Goal: Transaction & Acquisition: Subscribe to service/newsletter

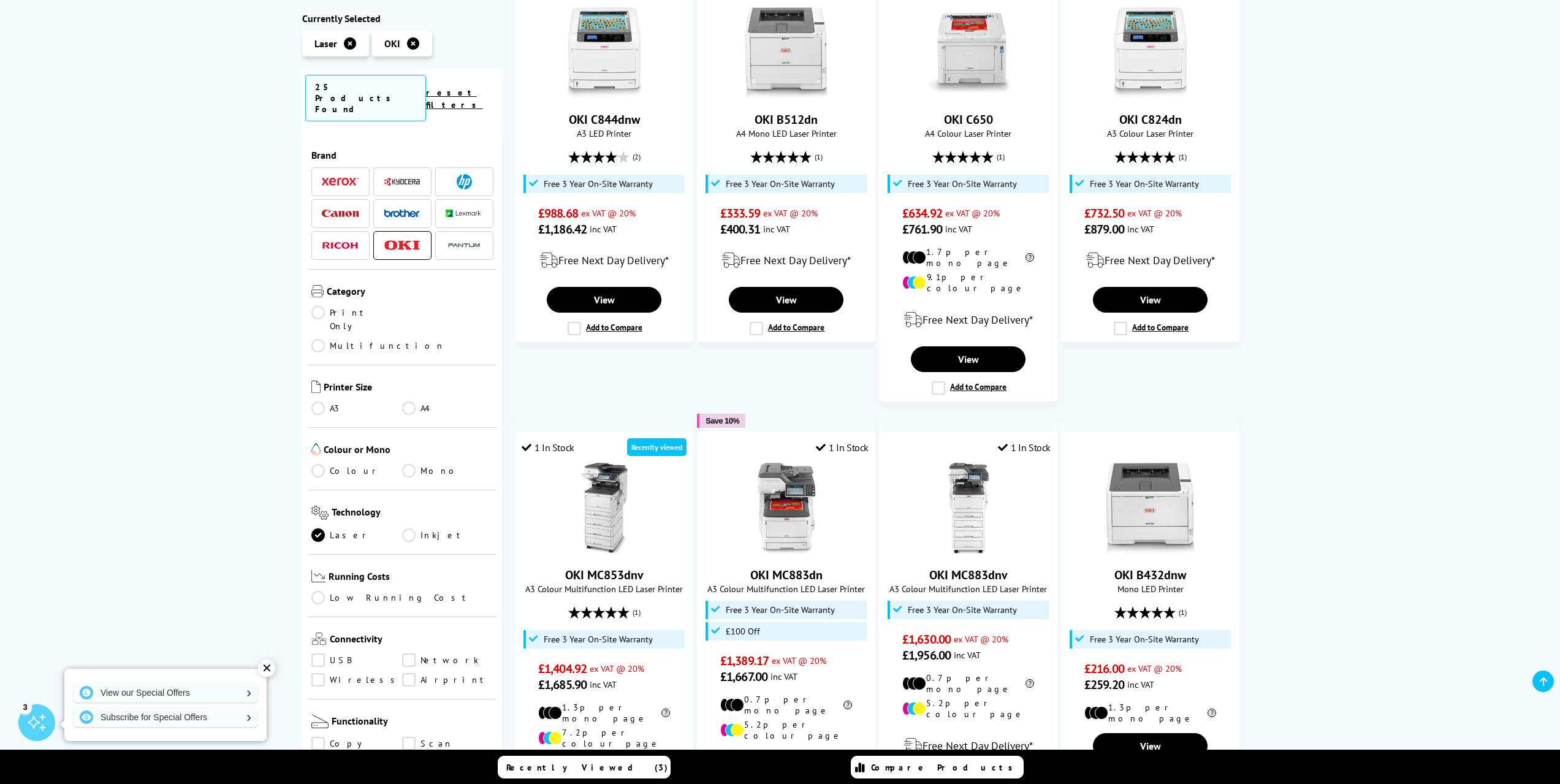
scroll to position [756, 0]
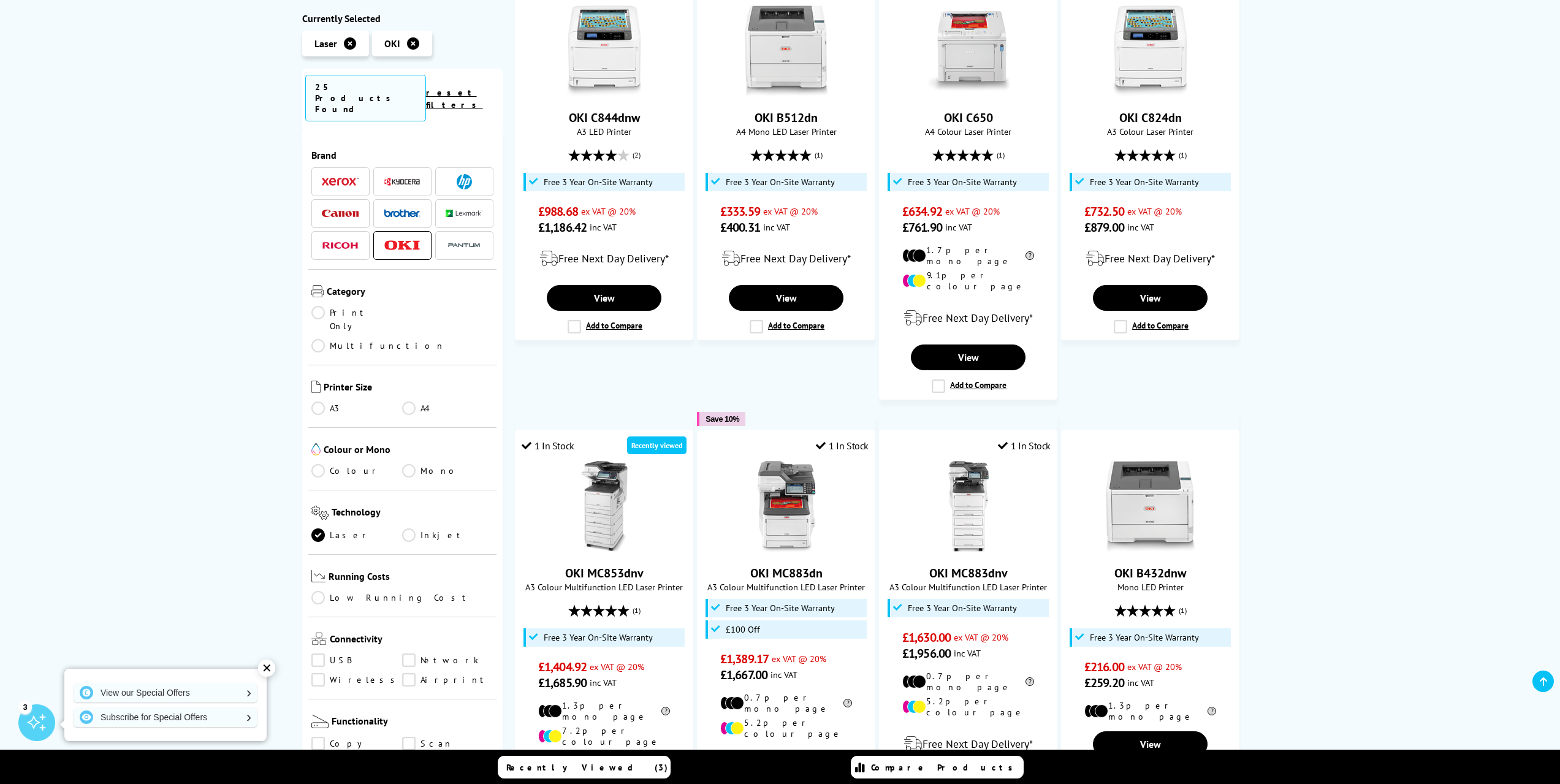
click at [498, 591] on div "Brand" at bounding box center [403, 488] width 201 height 722
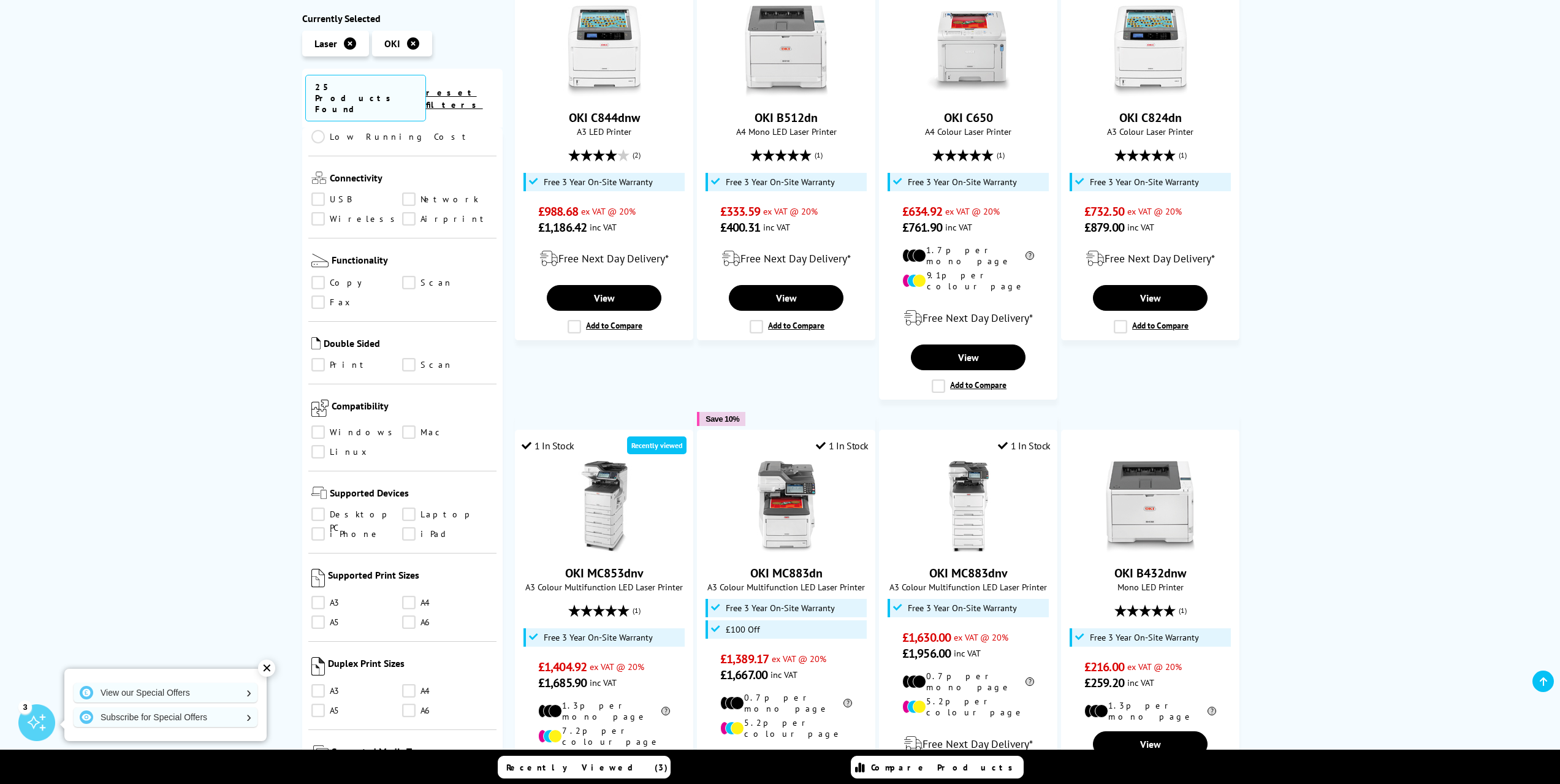
scroll to position [458, 0]
click at [316, 599] on link "A3" at bounding box center [357, 606] width 91 height 14
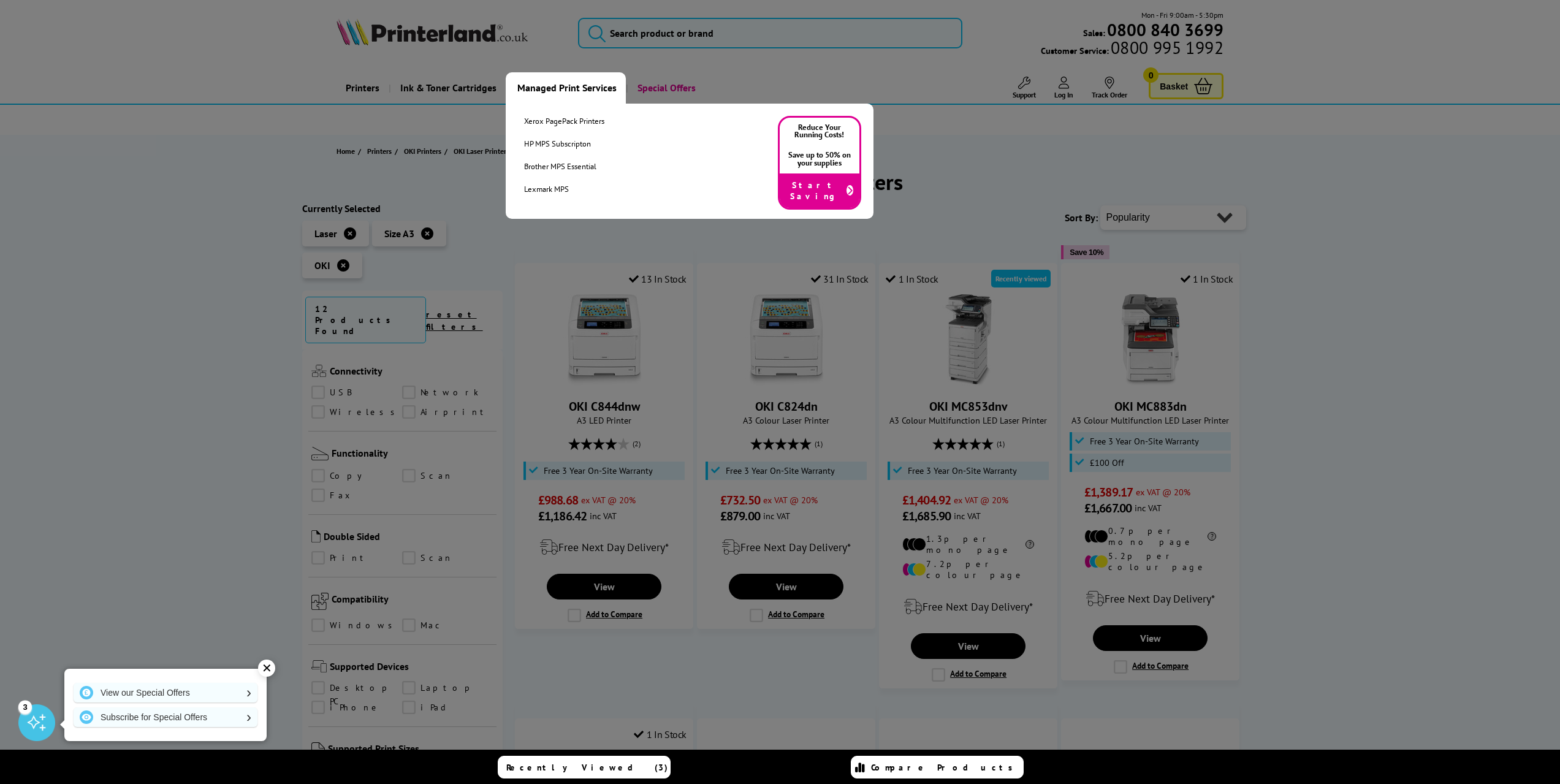
click at [590, 84] on link "Managed Print Services" at bounding box center [565, 87] width 120 height 31
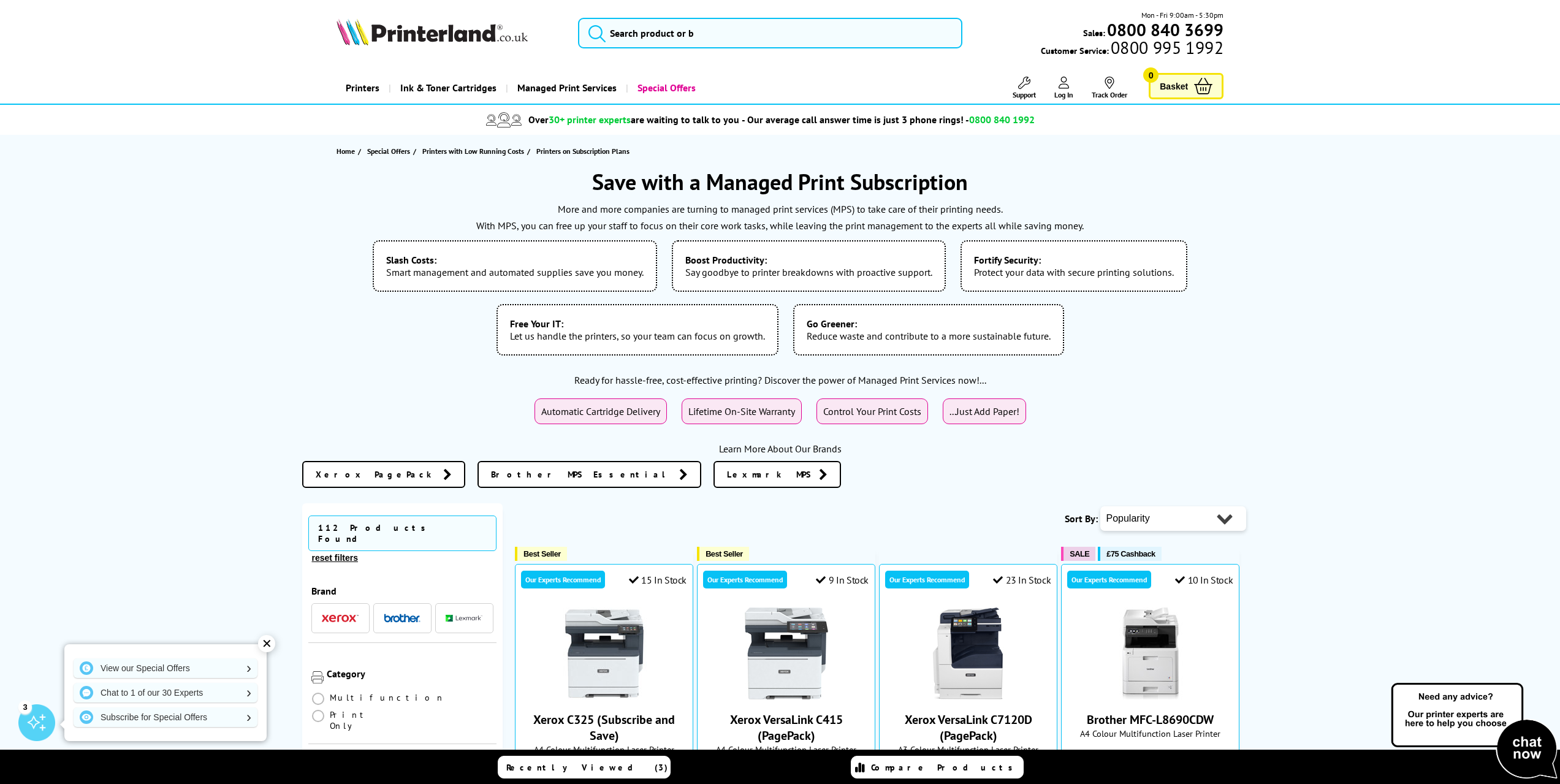
scroll to position [686, 0]
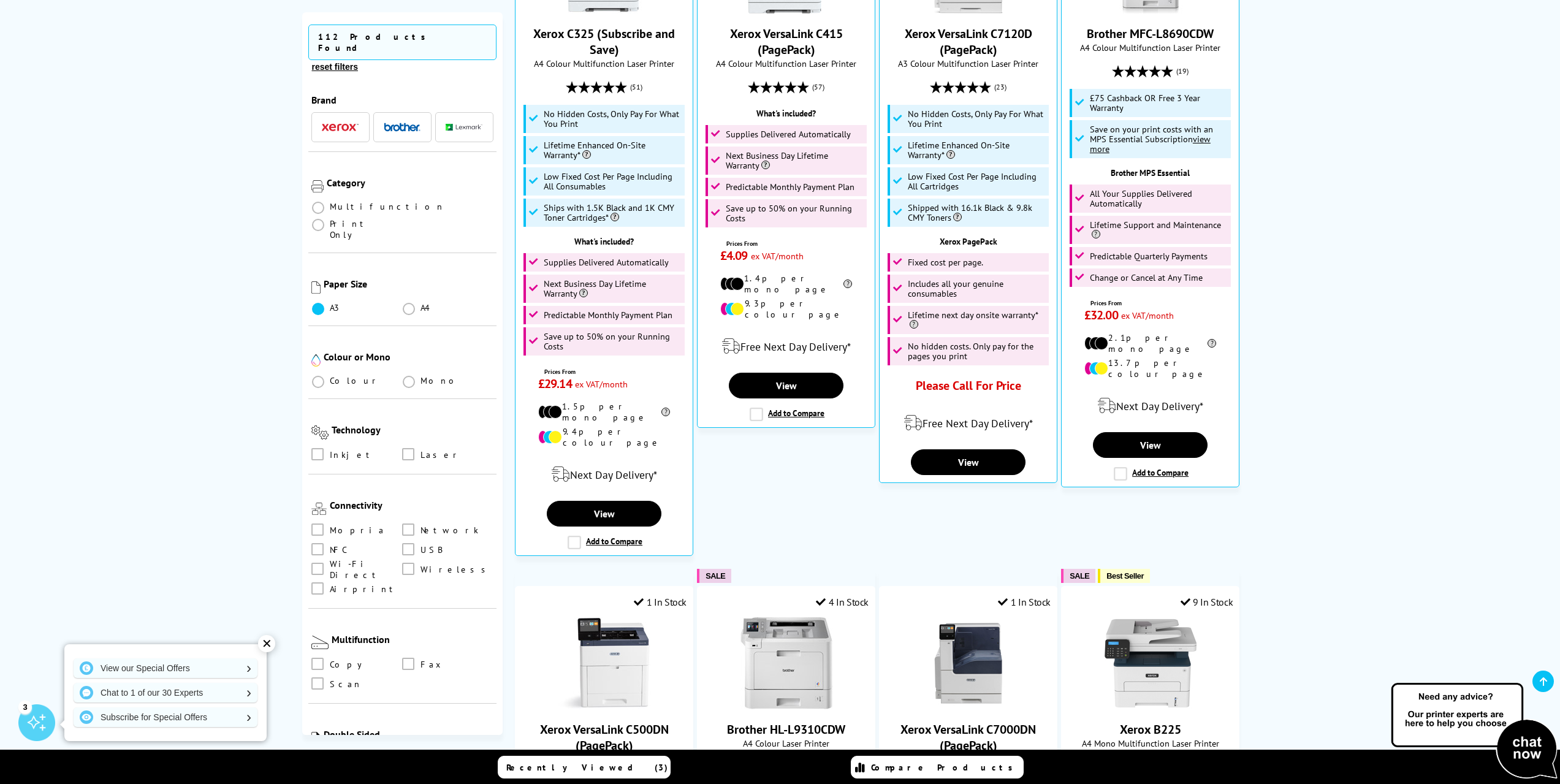
click at [324, 302] on label at bounding box center [319, 308] width 15 height 11
click at [329, 304] on input "radio" at bounding box center [329, 304] width 0 height 0
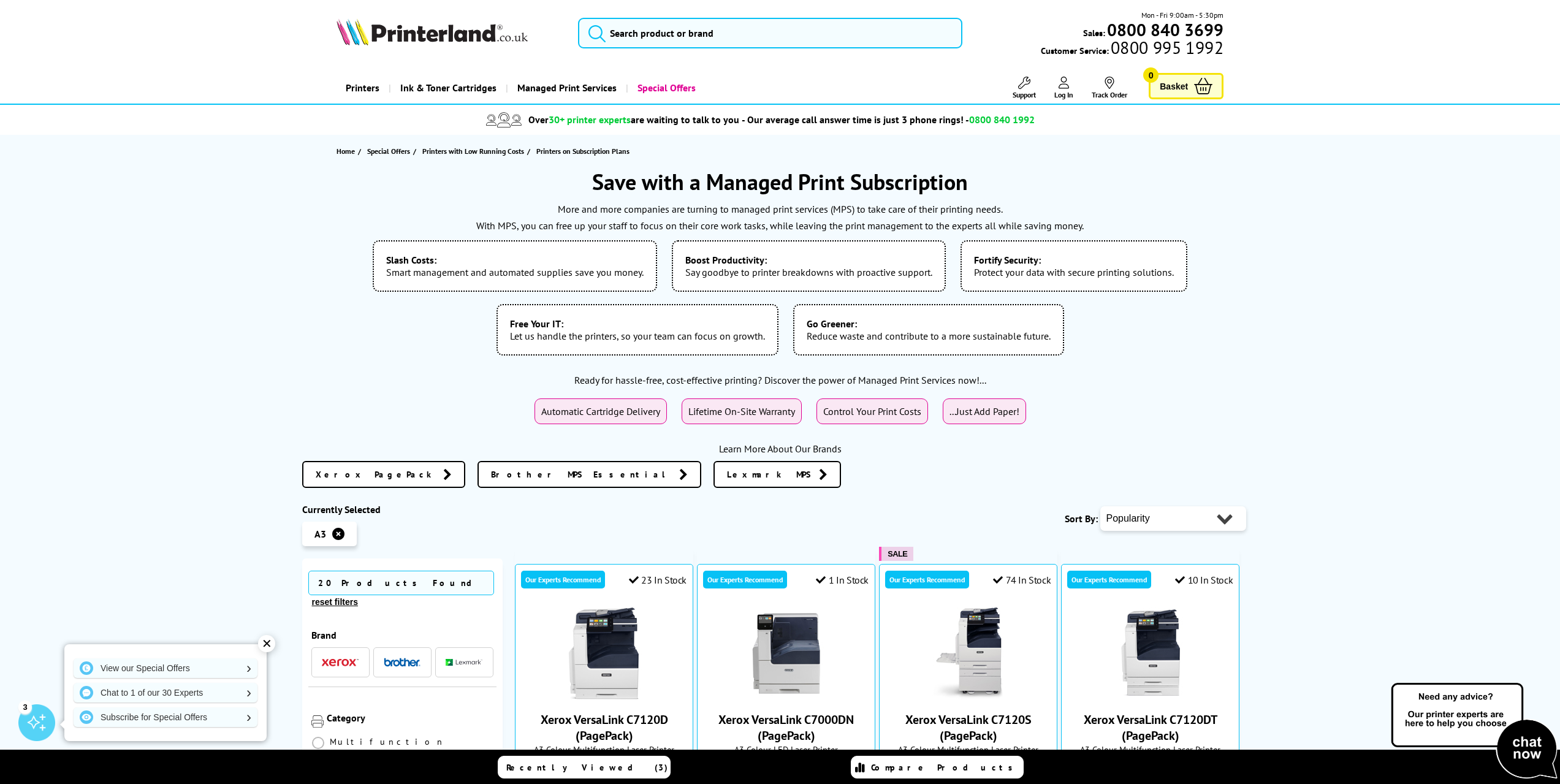
scroll to position [686, 0]
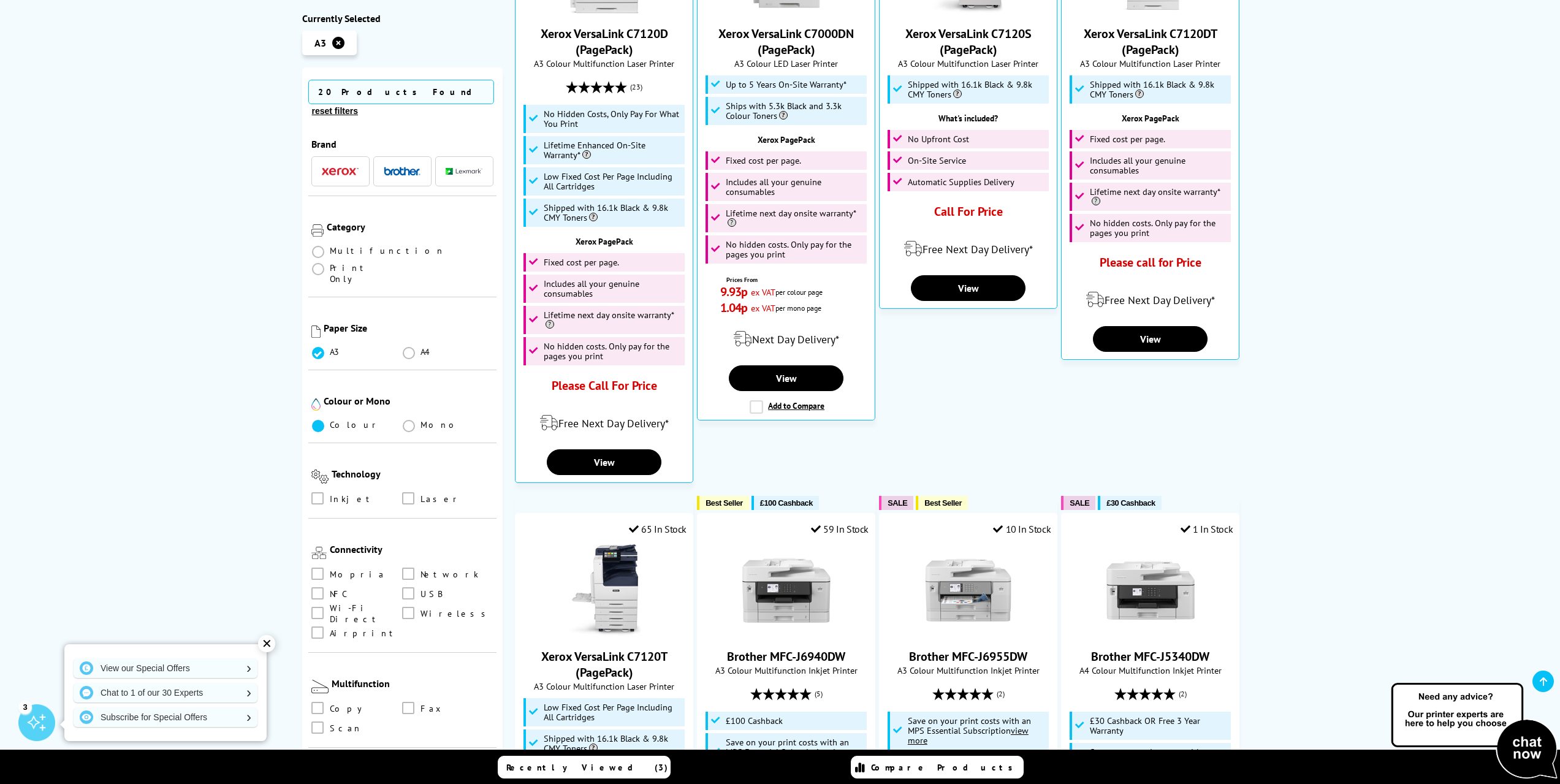
drag, startPoint x: 309, startPoint y: 381, endPoint x: 317, endPoint y: 385, distance: 8.9
click at [313, 384] on div "Colour or Mono Colour Mono" at bounding box center [403, 406] width 188 height 73
click at [317, 420] on span at bounding box center [318, 426] width 12 height 12
click at [329, 421] on input "radio" at bounding box center [329, 421] width 0 height 0
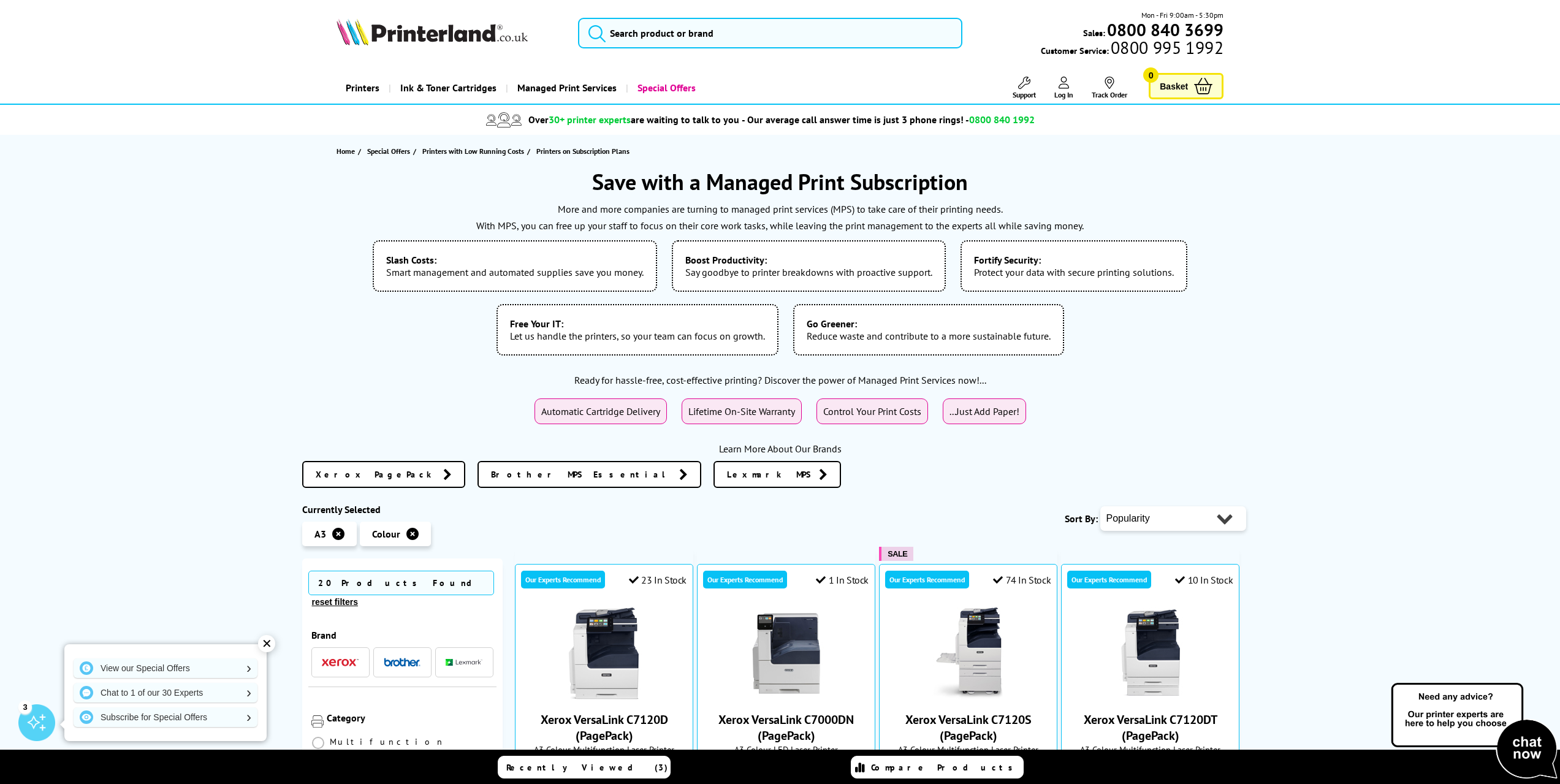
scroll to position [40, 0]
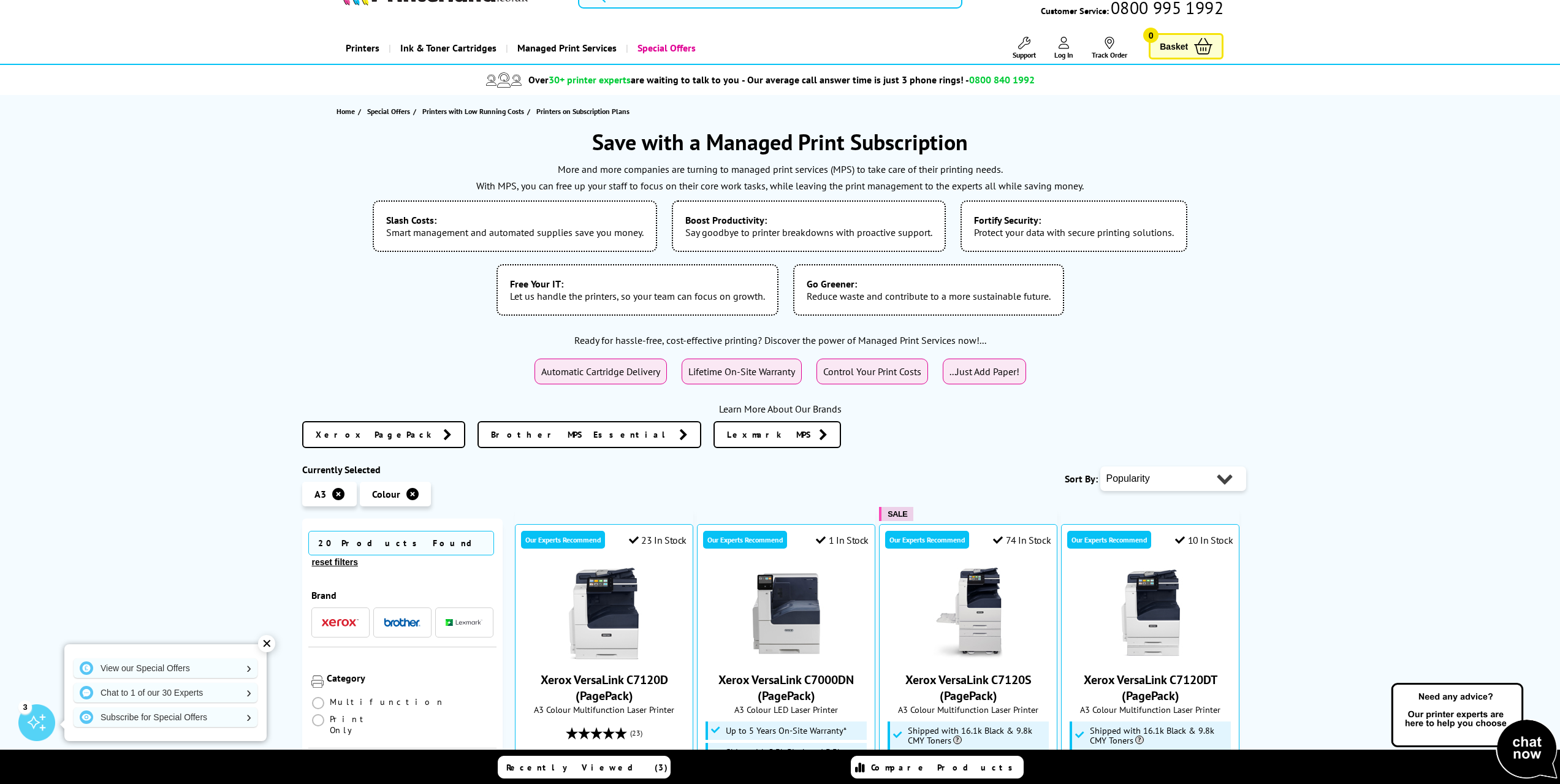
click at [1128, 479] on select "Popularity Rating Price - Low to High Price - High to Low Running Costs - Low t…" at bounding box center [1172, 479] width 146 height 25
select select "Price Descending"
click at [1100, 467] on select "Popularity Rating Price - Low to High Price - High to Low Running Costs - Low t…" at bounding box center [1172, 479] width 146 height 25
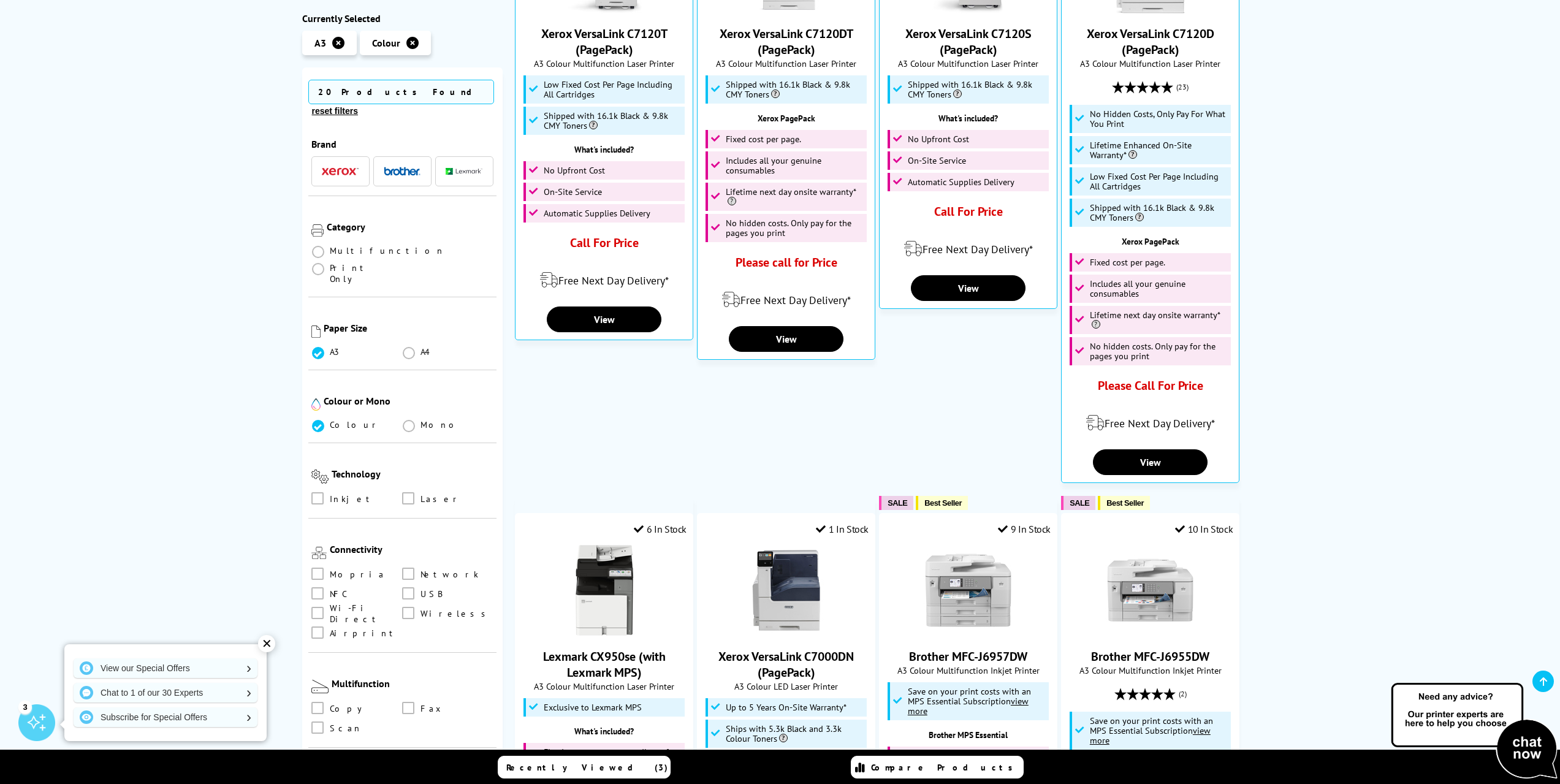
scroll to position [1371, 0]
